Goal: Obtain resource: Download file/media

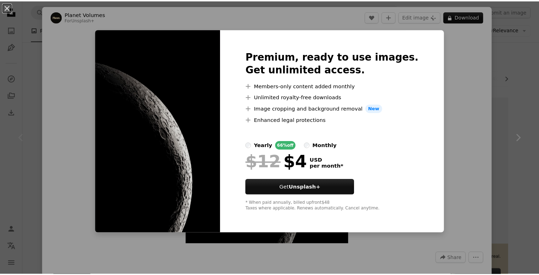
scroll to position [45, 0]
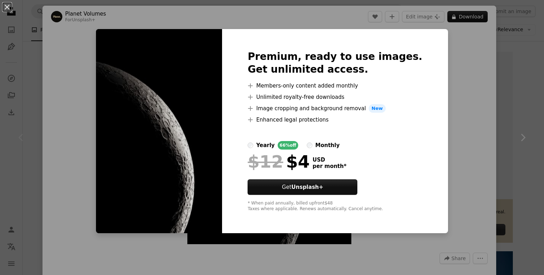
click at [472, 62] on div "An X shape Premium, ready to use images. Get unlimited access. A plus sign Memb…" at bounding box center [272, 137] width 544 height 275
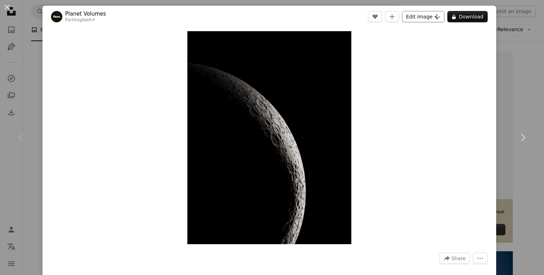
click at [415, 21] on button "Edit image Plus sign for Unsplash+" at bounding box center [423, 16] width 43 height 11
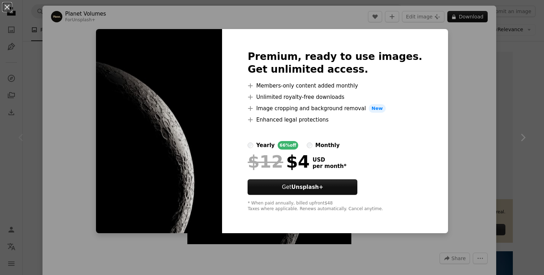
click at [451, 53] on div "An X shape Premium, ready to use images. Get unlimited access. A plus sign Memb…" at bounding box center [272, 137] width 544 height 275
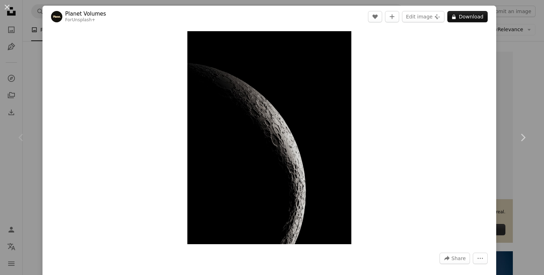
click at [33, 61] on div "An X shape Chevron left Chevron right Planet Volumes For Unsplash+ A heart A pl…" at bounding box center [272, 137] width 544 height 275
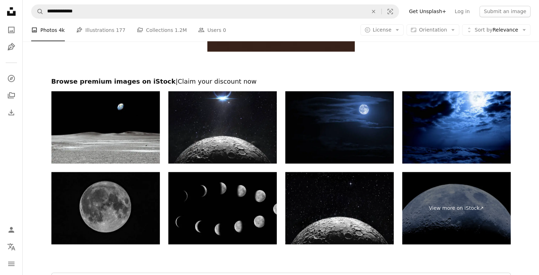
scroll to position [1419, 0]
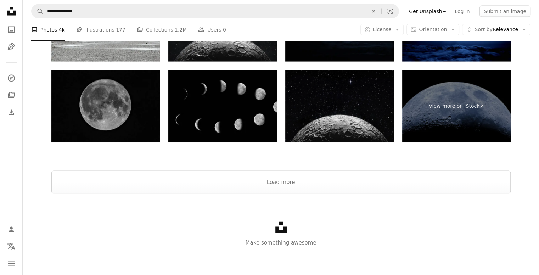
click at [329, 117] on img at bounding box center [339, 106] width 108 height 72
